Goal: Find specific page/section: Find specific page/section

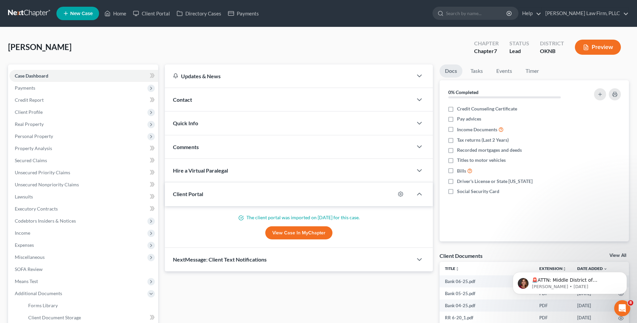
click at [36, 13] on link at bounding box center [29, 13] width 43 height 12
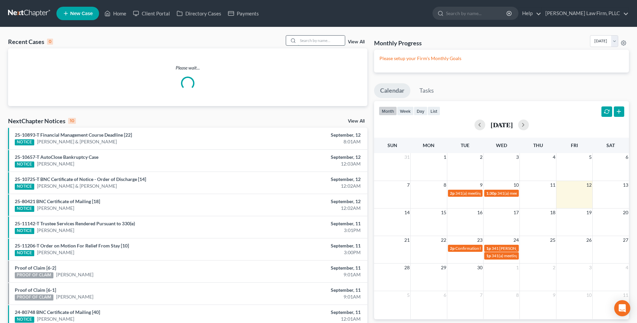
click at [324, 41] on input "search" at bounding box center [321, 41] width 47 height 10
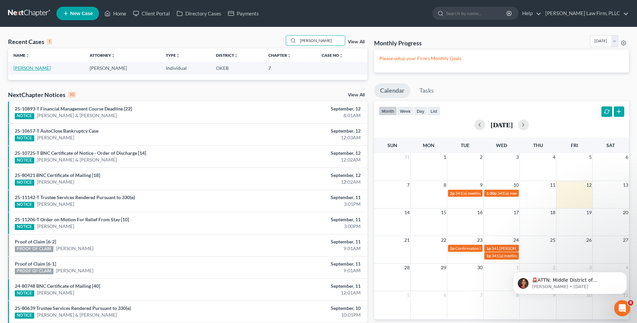
type input "[PERSON_NAME]"
click at [42, 67] on link "[PERSON_NAME]" at bounding box center [31, 68] width 37 height 6
